Goal: Find specific page/section: Find specific page/section

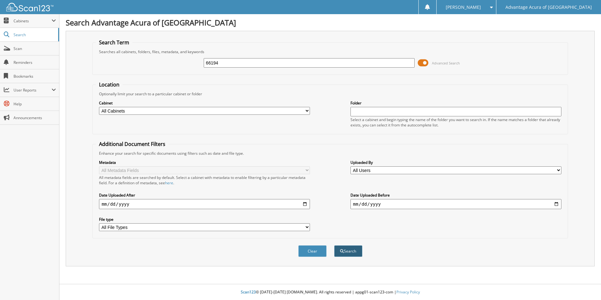
type input "66194"
click at [340, 248] on button "Search" at bounding box center [348, 251] width 28 height 12
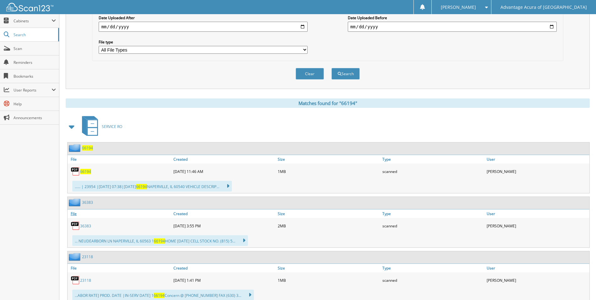
scroll to position [189, 0]
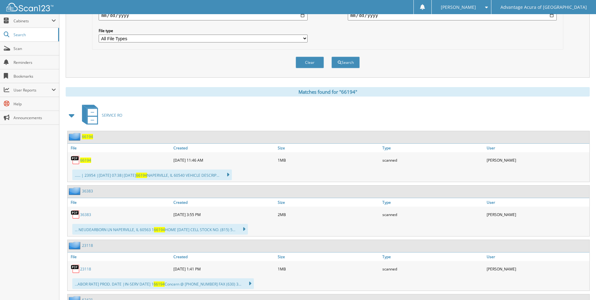
click at [82, 160] on span "66194" at bounding box center [85, 159] width 11 height 5
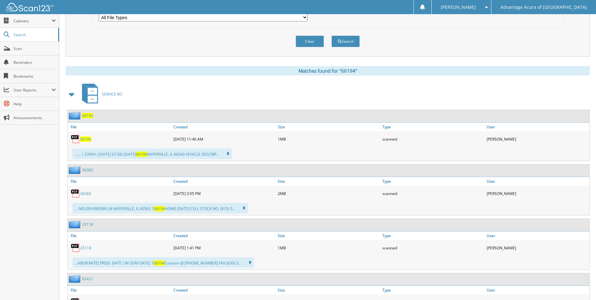
scroll to position [220, 0]
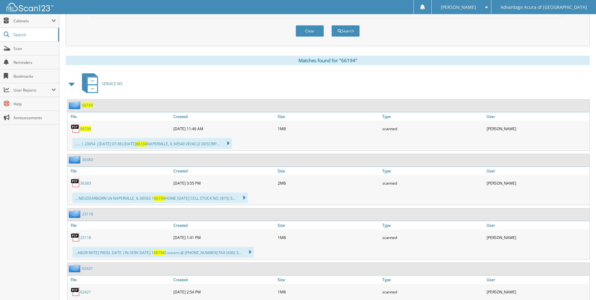
click at [84, 184] on link "36383" at bounding box center [85, 182] width 11 height 5
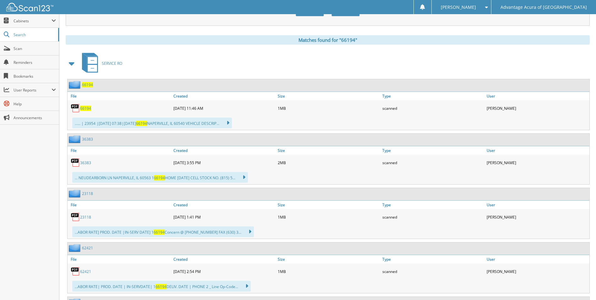
scroll to position [251, 0]
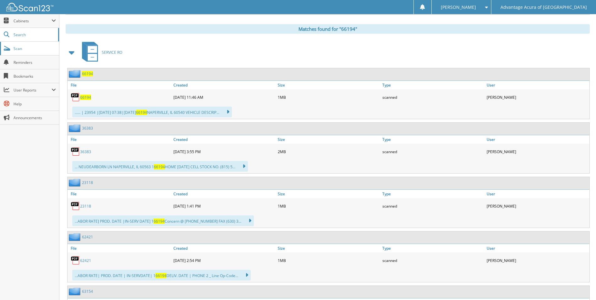
click at [29, 52] on link "Scan" at bounding box center [29, 49] width 59 height 14
